Goal: Download file/media

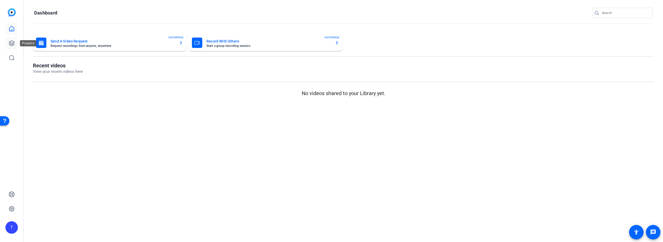
click at [12, 43] on icon at bounding box center [12, 43] width 6 height 6
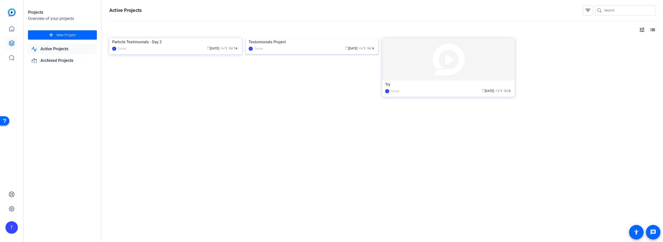
click at [309, 46] on div "Testomonials Project" at bounding box center [312, 42] width 127 height 8
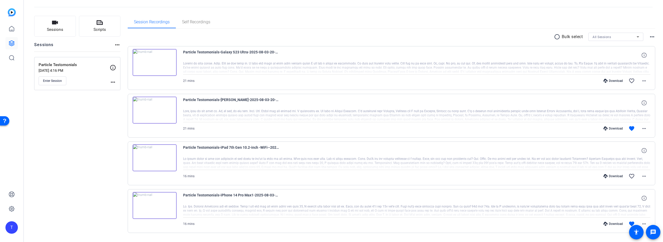
scroll to position [36, 0]
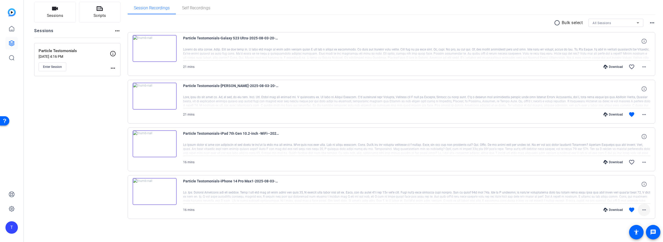
click at [642, 212] on mat-icon "more_horiz" at bounding box center [644, 210] width 6 height 6
click at [621, 186] on span "Download Transcript" at bounding box center [627, 186] width 31 height 6
click at [643, 114] on mat-icon "more_horiz" at bounding box center [644, 114] width 6 height 6
click at [617, 163] on span "Download Transcript" at bounding box center [627, 164] width 31 height 6
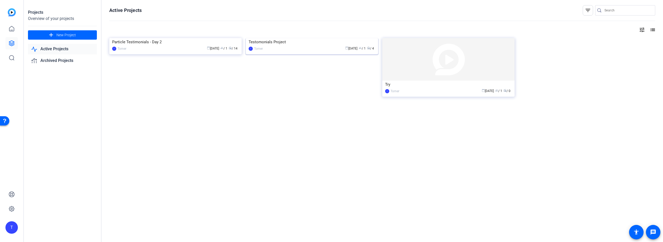
click at [314, 38] on img at bounding box center [312, 38] width 132 height 0
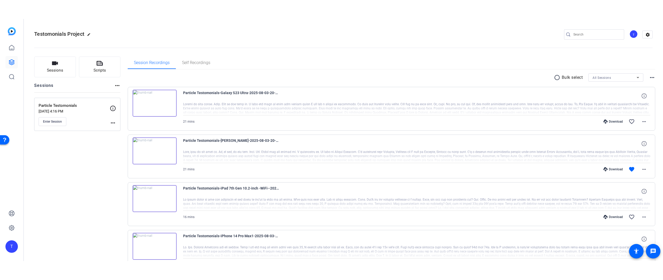
scroll to position [36, 0]
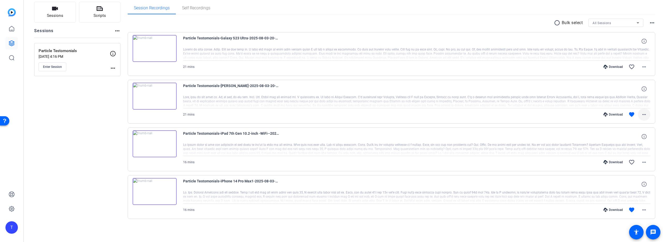
click at [641, 113] on mat-icon "more_horiz" at bounding box center [644, 114] width 6 height 6
click at [629, 165] on span "Download Transcript" at bounding box center [627, 164] width 31 height 6
click at [642, 213] on span at bounding box center [644, 209] width 12 height 12
click at [624, 186] on span "Download Transcript" at bounding box center [627, 186] width 31 height 6
click at [156, 97] on img at bounding box center [155, 96] width 44 height 27
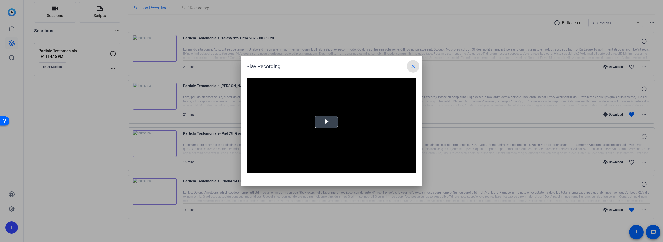
click at [326, 122] on span "Video Player" at bounding box center [326, 122] width 0 height 0
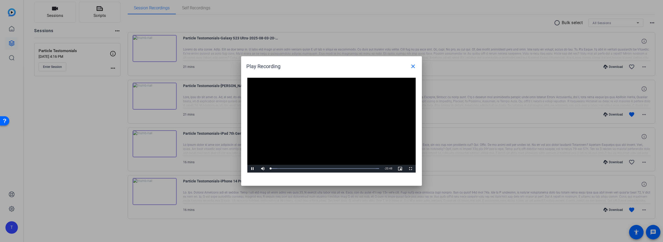
click at [302, 127] on video "Video Player" at bounding box center [331, 125] width 168 height 95
click at [318, 168] on div "09:08" at bounding box center [318, 168] width 0 height 1
click at [290, 169] on div "Loaded : 100.00% 03:28 09:08" at bounding box center [325, 168] width 108 height 1
click at [411, 169] on span "Video Player" at bounding box center [410, 169] width 10 height 0
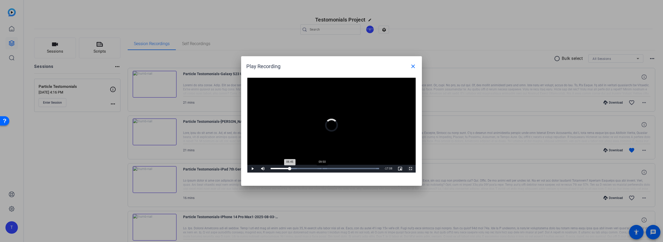
drag, startPoint x: 305, startPoint y: 167, endPoint x: 333, endPoint y: 167, distance: 27.2
click at [333, 167] on div "Loaded : 100.00% 09:50 06:45" at bounding box center [325, 169] width 114 height 8
click at [343, 166] on div "Loaded : 100.00% 13:42 11:58" at bounding box center [325, 169] width 115 height 8
click at [356, 166] on div "Loaded : 100.00% 16:09 13:48" at bounding box center [325, 169] width 115 height 8
click at [307, 168] on div "06:57" at bounding box center [307, 168] width 0 height 1
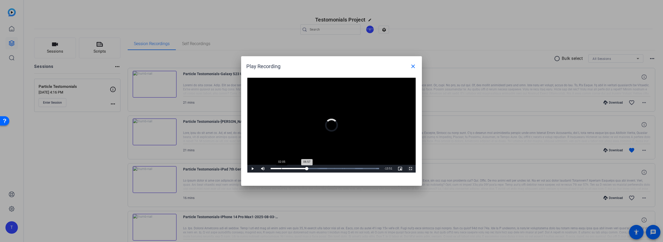
click at [281, 169] on div "06:57" at bounding box center [289, 168] width 36 height 1
drag, startPoint x: 274, startPoint y: 169, endPoint x: 271, endPoint y: 171, distance: 3.7
click at [271, 171] on div "Loaded : 100.00% 00:47 02:02" at bounding box center [325, 169] width 114 height 8
click at [310, 169] on div "07:38" at bounding box center [310, 168] width 0 height 1
click at [343, 170] on div "Loaded : 100.00% 13:54 07:38" at bounding box center [325, 169] width 114 height 8
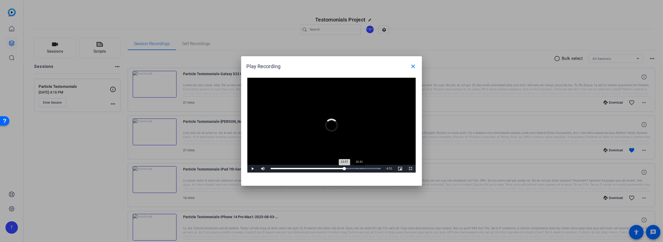
click at [359, 168] on div "16:41" at bounding box center [359, 168] width 0 height 1
click at [374, 168] on div "Loaded : 100.00%" at bounding box center [326, 168] width 110 height 1
click at [410, 67] on mat-icon "close" at bounding box center [413, 66] width 6 height 6
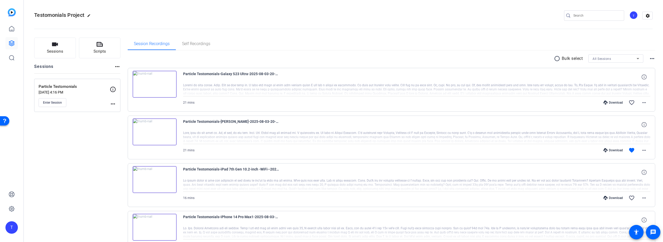
click at [213, 99] on div "21 mins Download favorite_border more_horiz" at bounding box center [416, 102] width 467 height 12
drag, startPoint x: 80, startPoint y: 149, endPoint x: 87, endPoint y: 155, distance: 8.8
click at [80, 149] on div "Sessions Scripts Sessions more_horiz Particle Testomonials [DATE] 4:16 PM Enter…" at bounding box center [77, 155] width 86 height 234
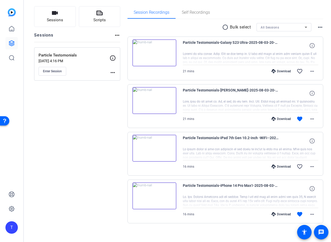
scroll to position [36, 0]
